Goal: Information Seeking & Learning: Learn about a topic

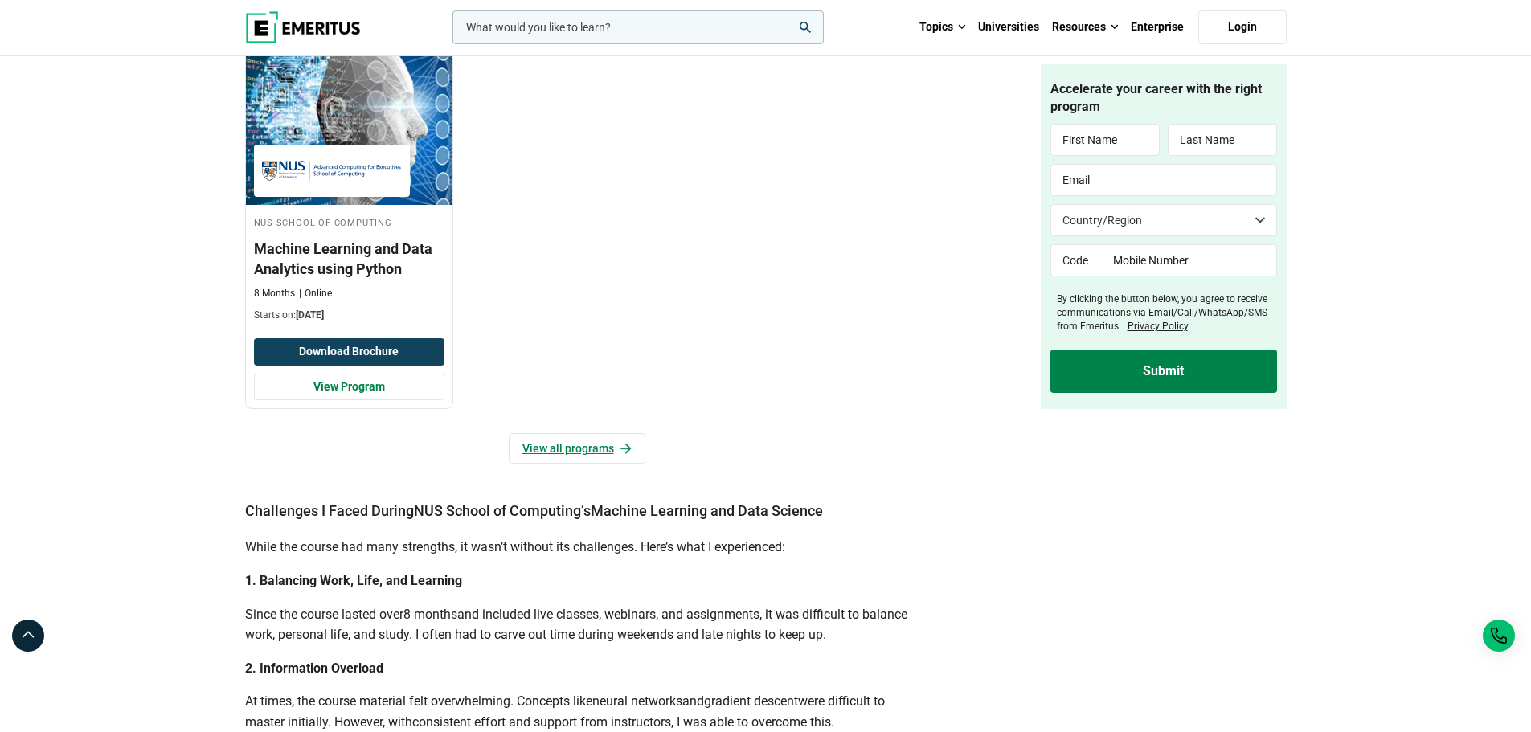
scroll to position [2010, 0]
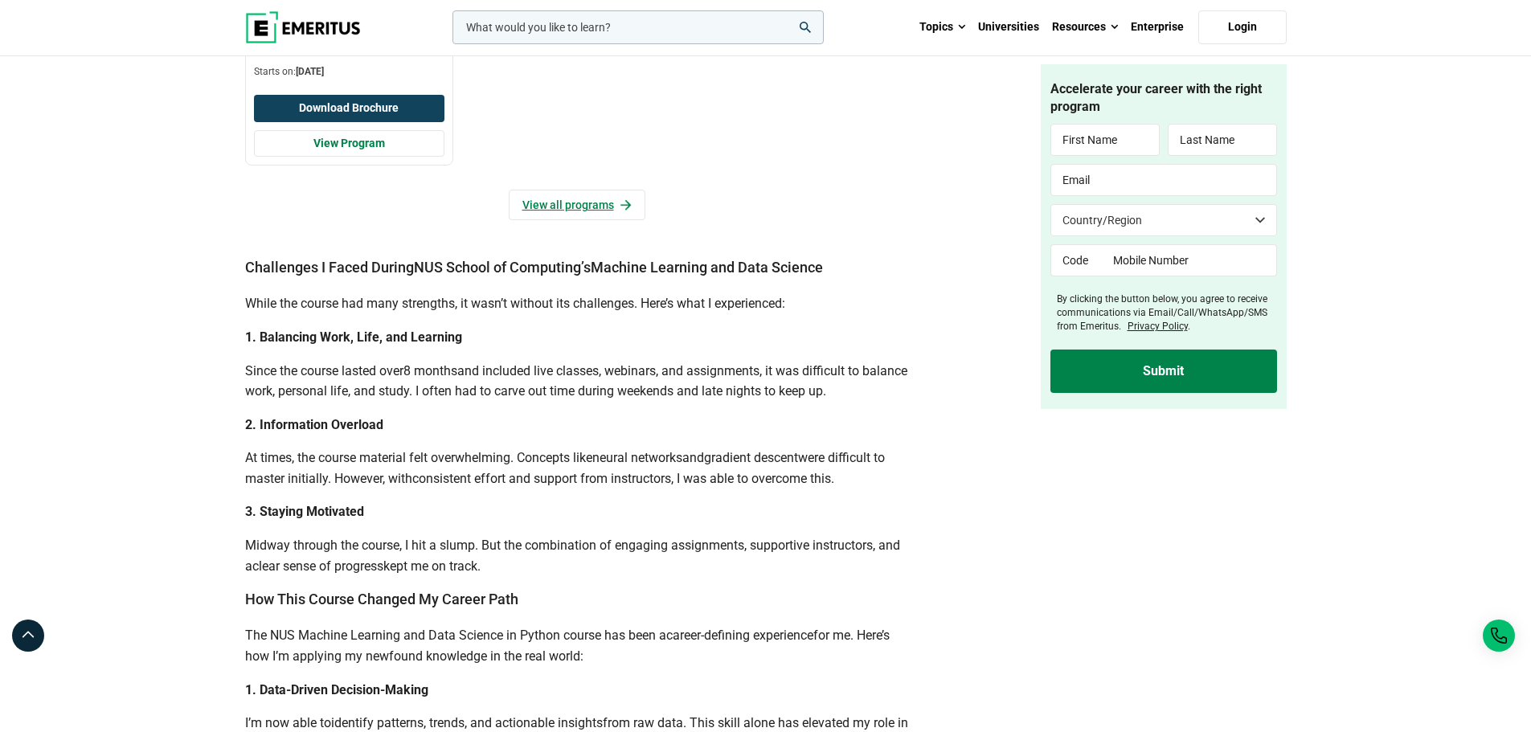
click at [361, 35] on h3 "Machine Learning and Data Analytics using Python" at bounding box center [349, 15] width 191 height 40
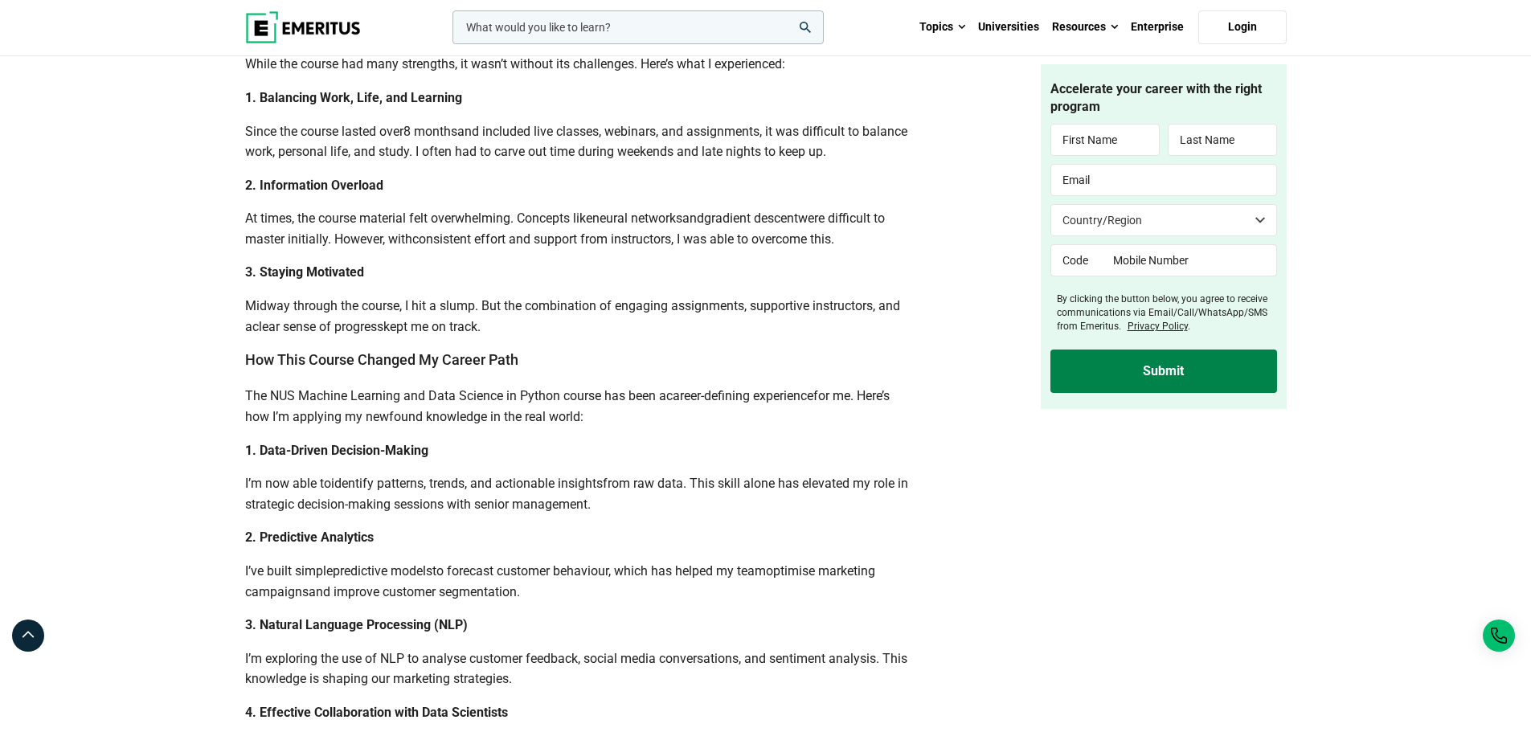
scroll to position [2412, 0]
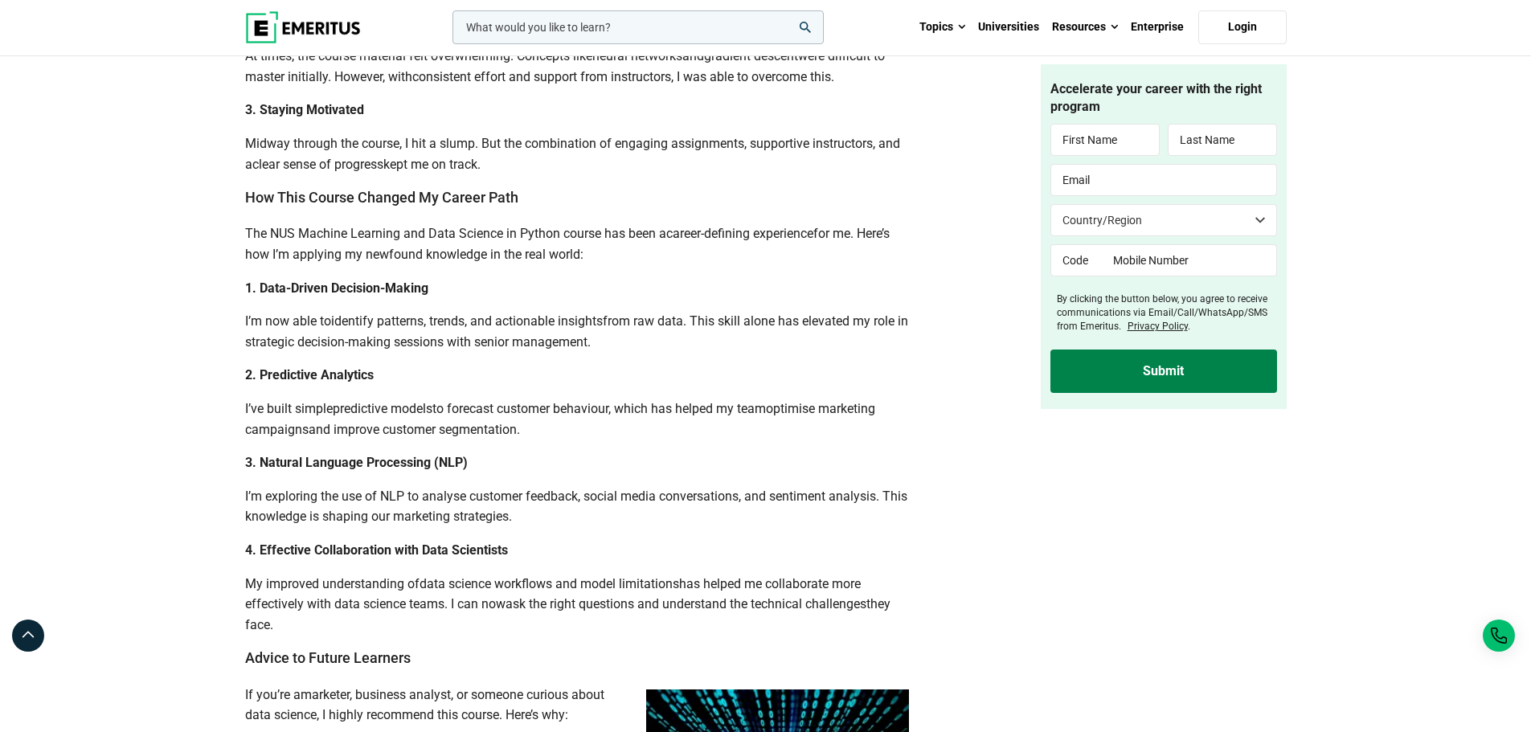
click at [456, 172] on span "Midway through the course, I hit a slump. But the combination of engaging assig…" at bounding box center [572, 154] width 655 height 36
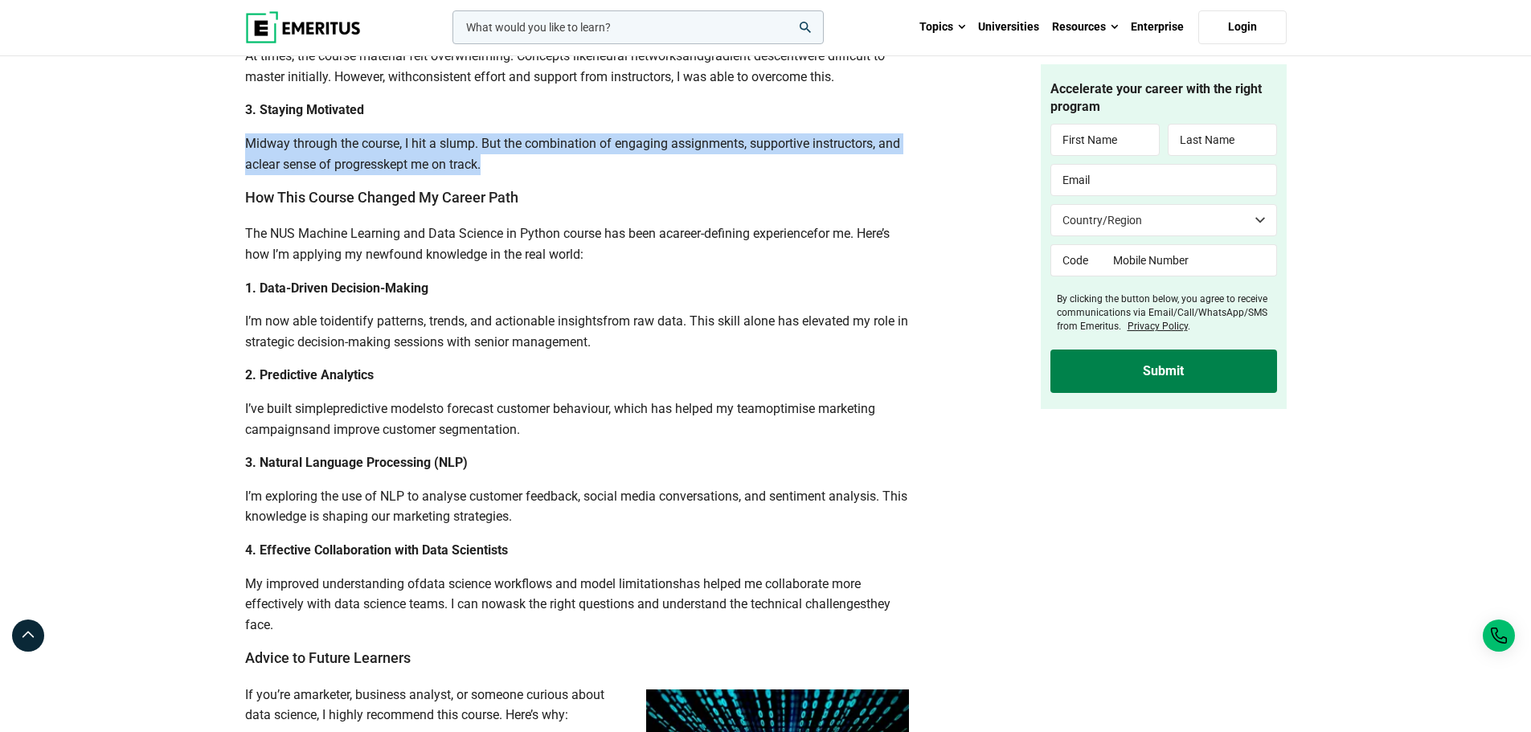
click at [456, 172] on span "Midway through the course, I hit a slump. But the combination of engaging assig…" at bounding box center [572, 154] width 655 height 36
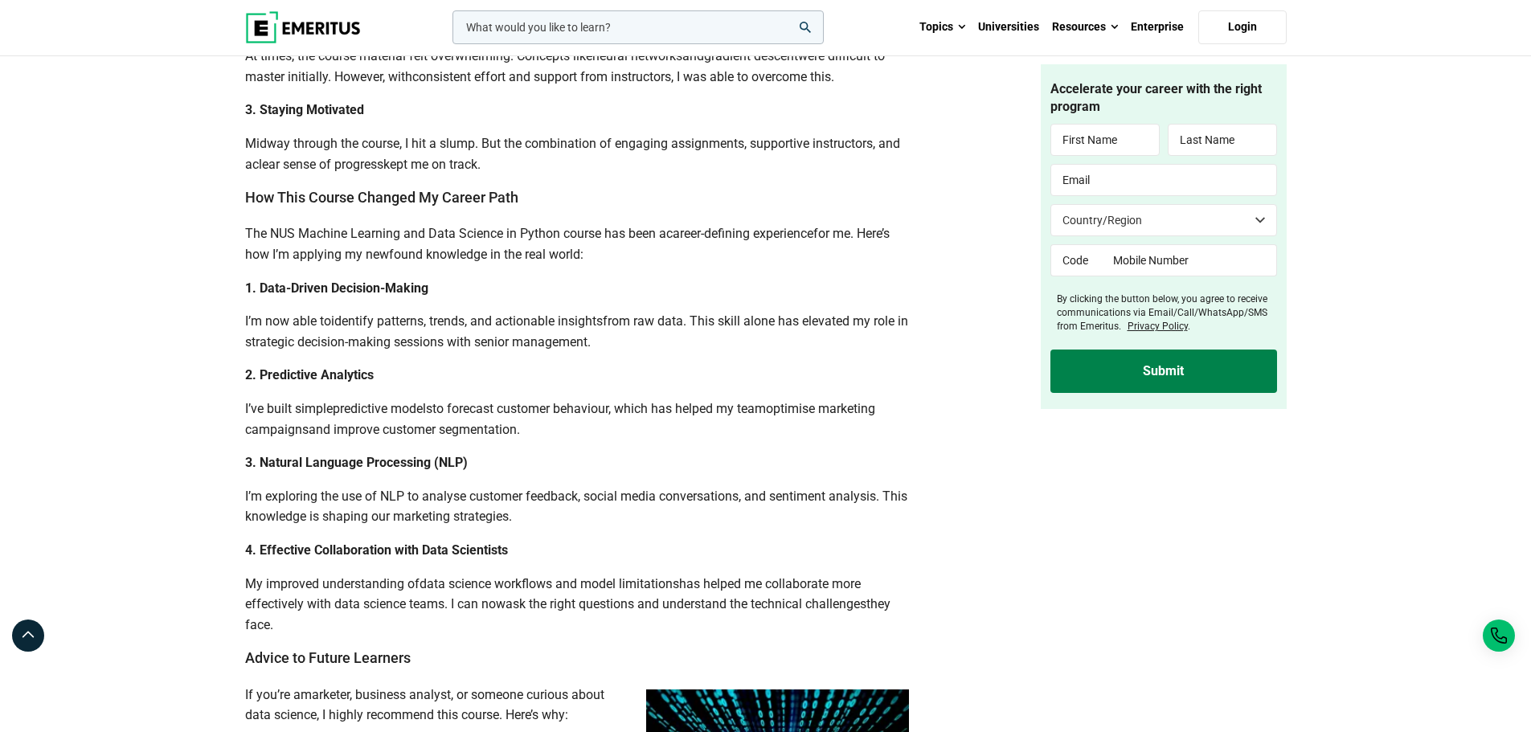
click at [449, 264] on p "The NUS Machine Learning and Data Science in Python course has been a career-de…" at bounding box center [577, 243] width 664 height 41
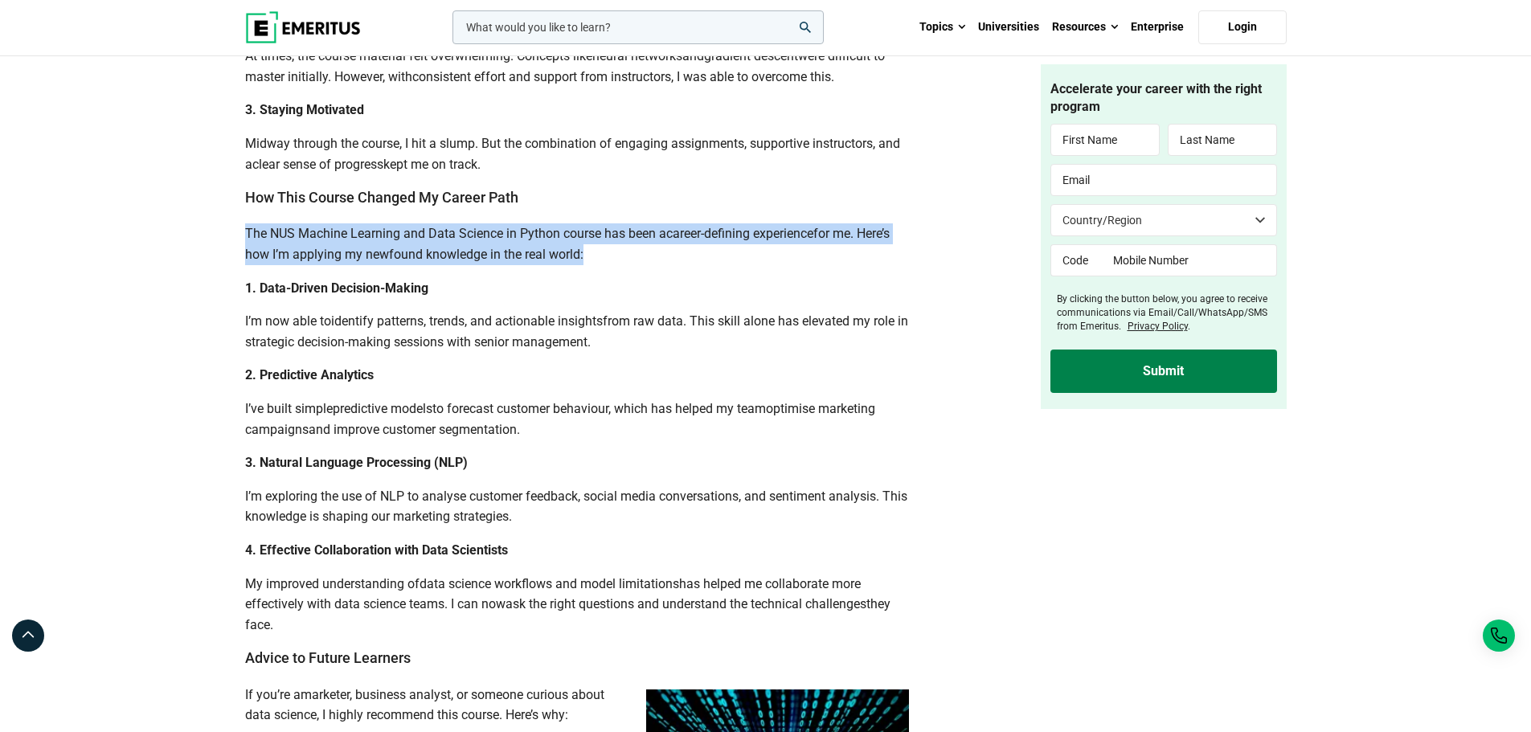
click at [449, 264] on p "The NUS Machine Learning and Data Science in Python course has been a career-de…" at bounding box center [577, 243] width 664 height 41
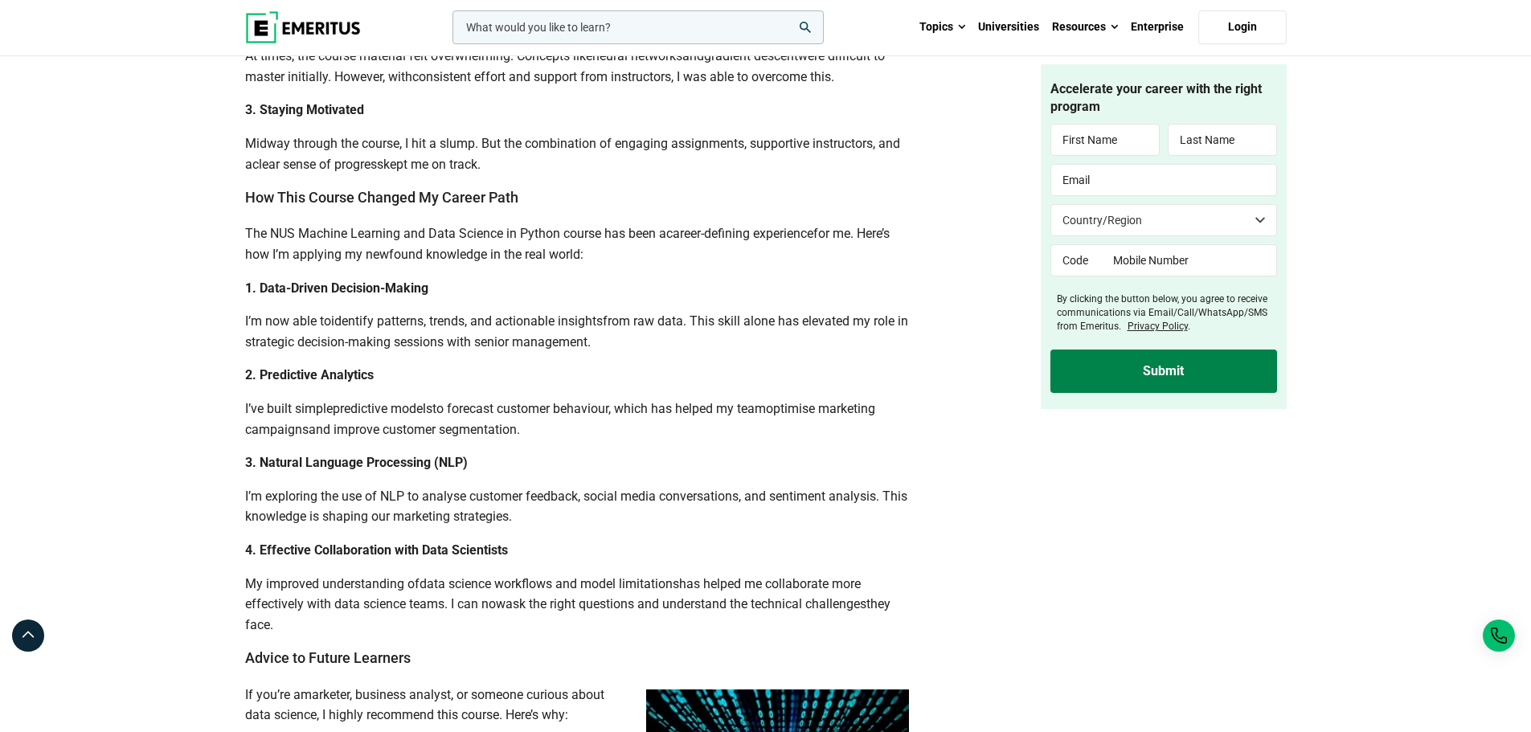
click at [433, 352] on p "I’m now able to identify patterns, trends, and actionable insights from raw dat…" at bounding box center [577, 331] width 664 height 41
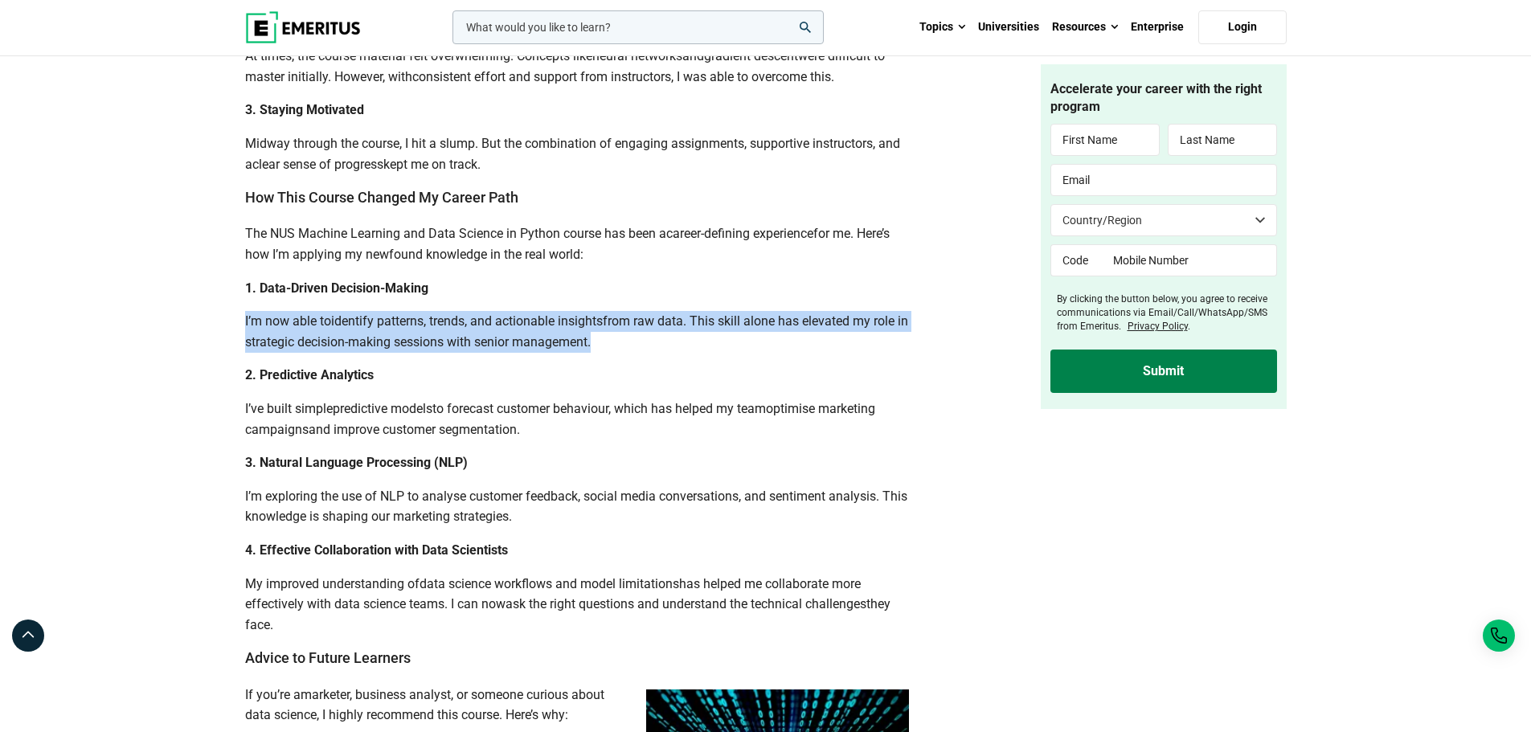
click at [433, 352] on p "I’m now able to identify patterns, trends, and actionable insights from raw dat…" at bounding box center [577, 331] width 664 height 41
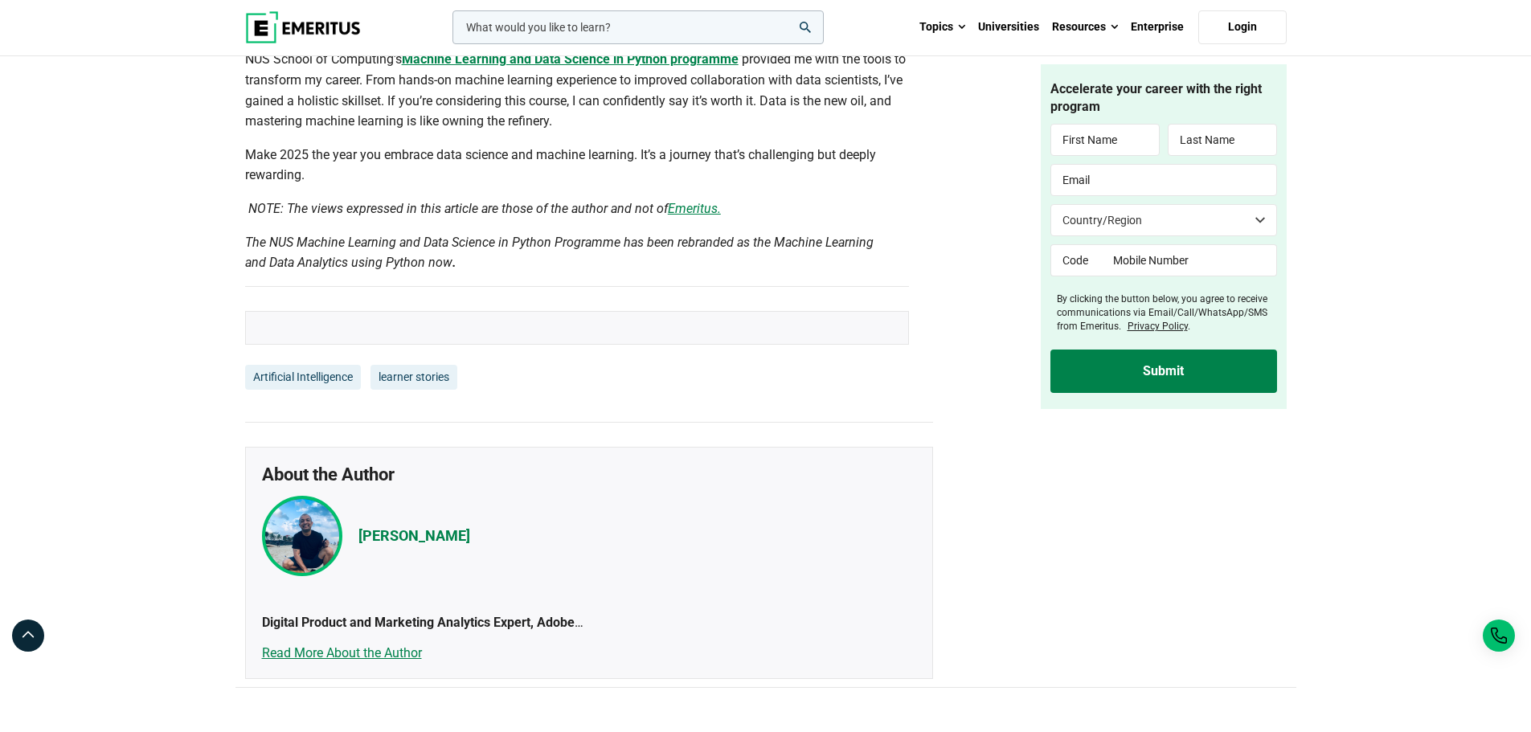
scroll to position [3617, 0]
